Goal: Find specific page/section: Locate a particular part of the current website

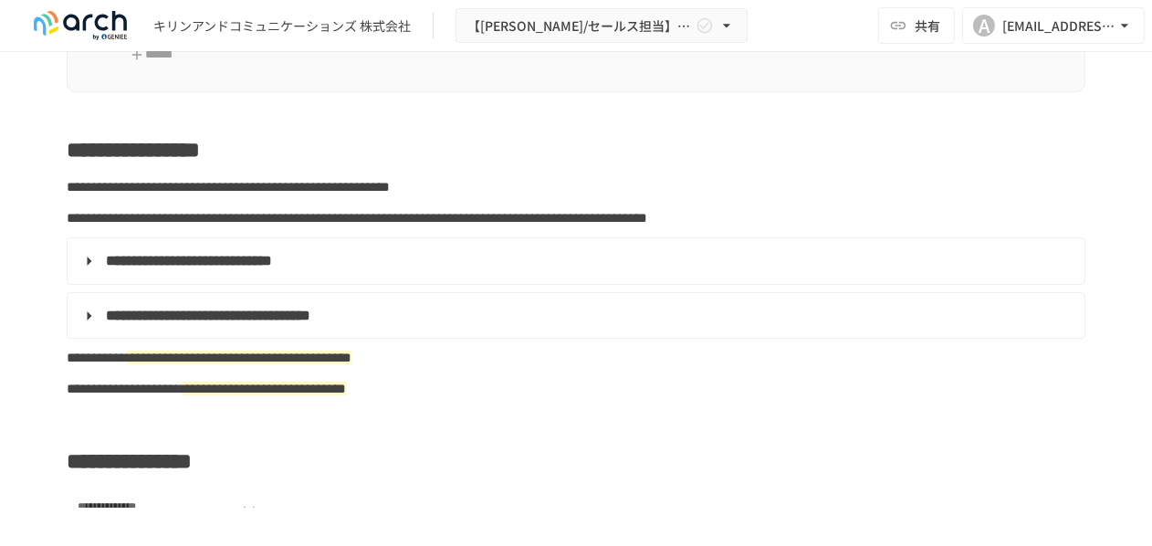
scroll to position [365, 0]
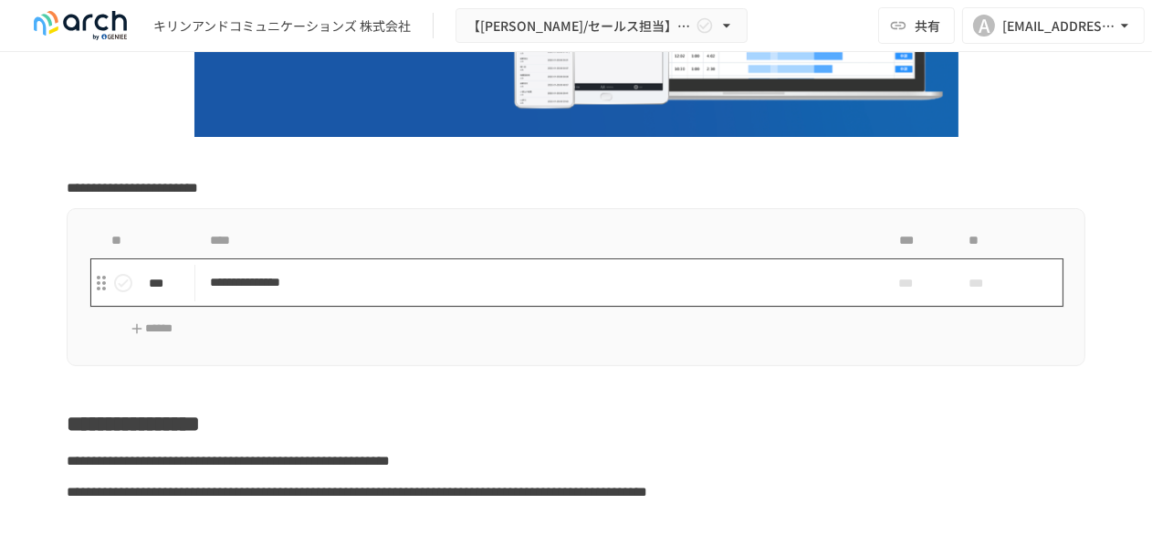
click at [309, 288] on p "**********" at bounding box center [538, 282] width 656 height 23
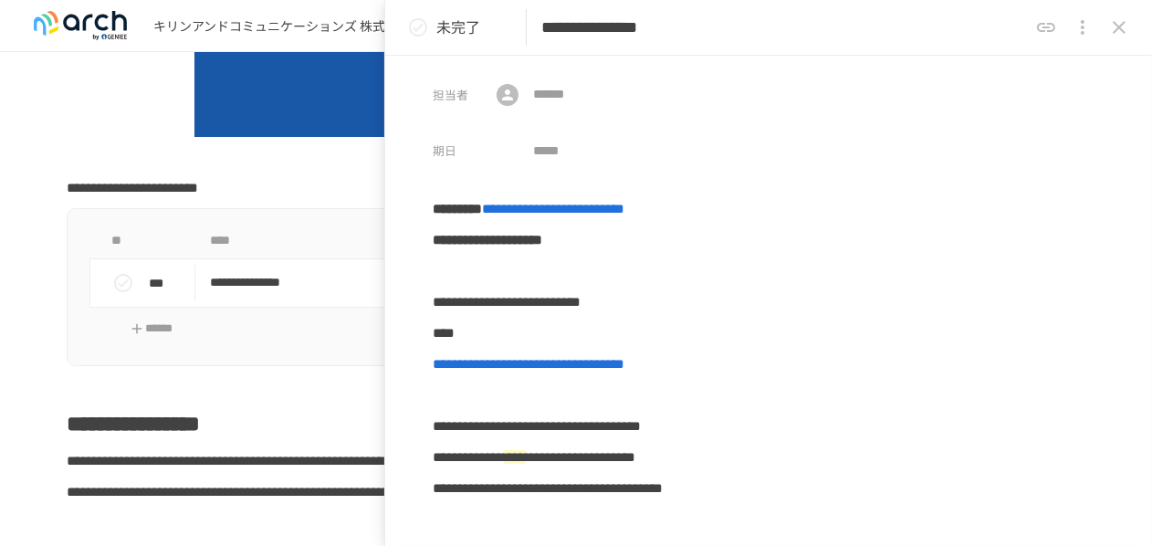
click at [1121, 21] on icon "close drawer" at bounding box center [1119, 27] width 22 height 22
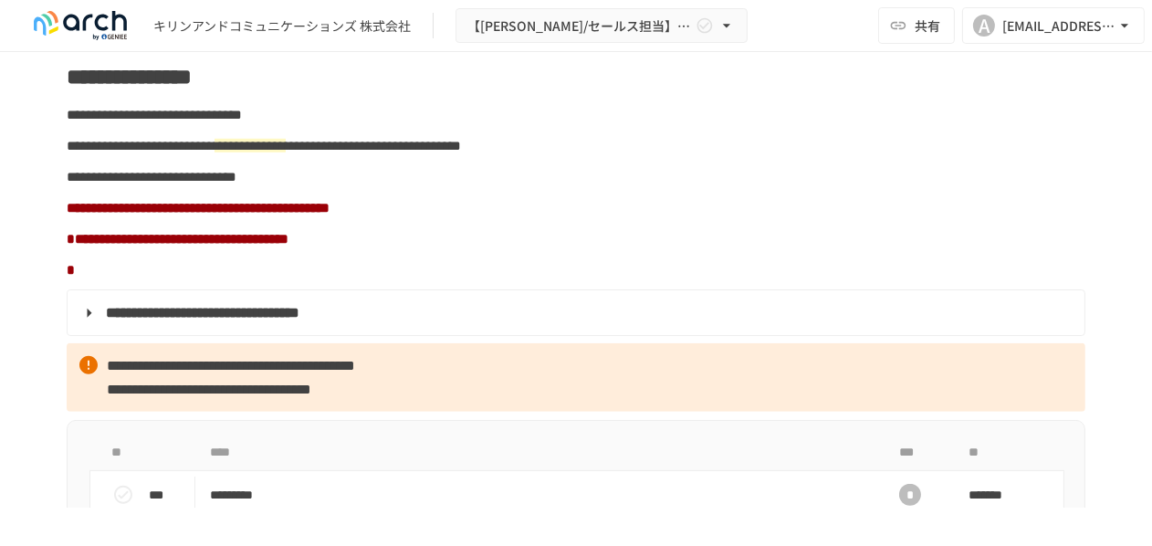
scroll to position [1369, 0]
